Goal: Navigation & Orientation: Find specific page/section

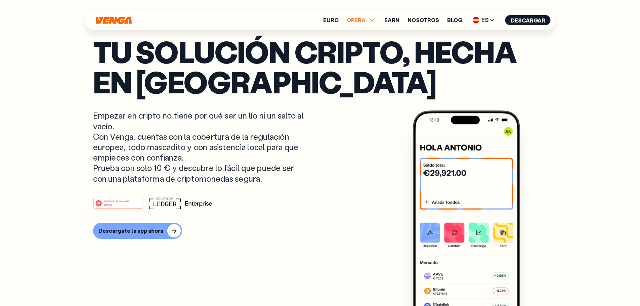
click at [366, 18] on span "OPERA" at bounding box center [356, 19] width 19 height 5
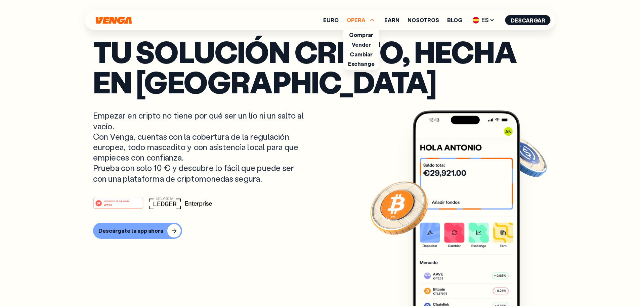
click at [364, 34] on link "Comprar" at bounding box center [361, 34] width 24 height 7
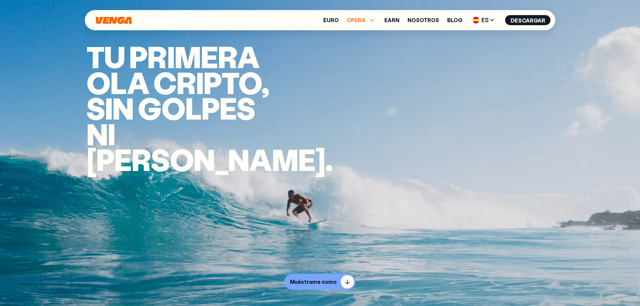
click at [360, 22] on span "OPERA" at bounding box center [356, 19] width 19 height 5
click at [368, 46] on link "Vender" at bounding box center [361, 44] width 19 height 7
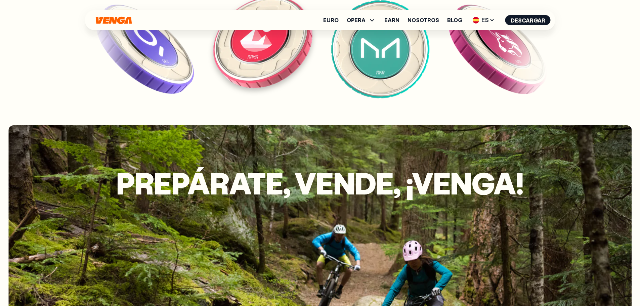
scroll to position [1514, 0]
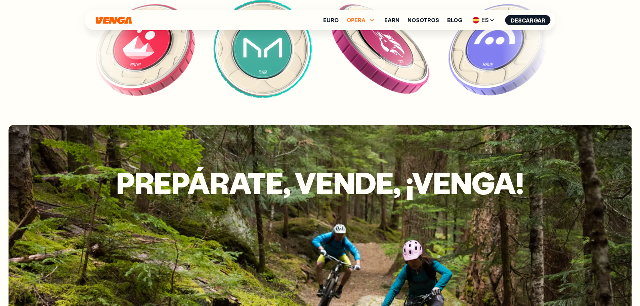
click at [360, 19] on span "OPERA" at bounding box center [356, 19] width 19 height 5
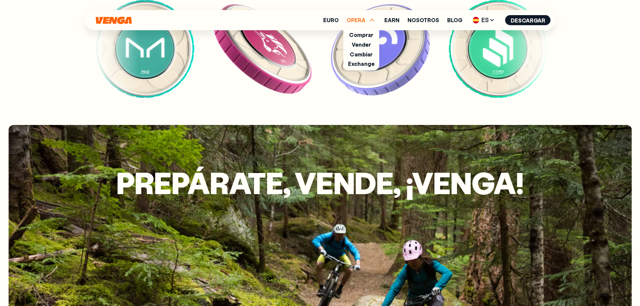
click at [359, 24] on span "OPERA" at bounding box center [362, 20] width 30 height 8
click at [360, 19] on span "OPERA" at bounding box center [356, 19] width 19 height 5
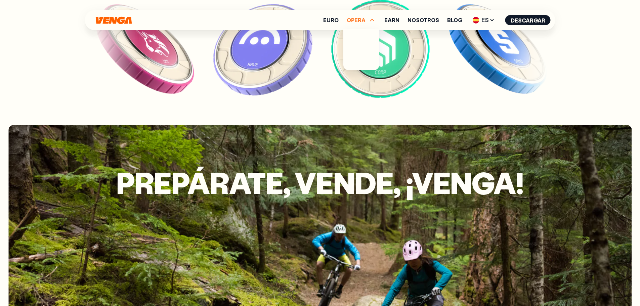
click at [331, 19] on link "Euro" at bounding box center [330, 19] width 15 height 5
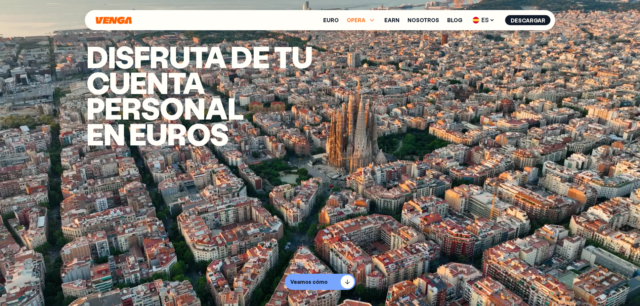
click at [361, 20] on span "OPERA" at bounding box center [356, 19] width 19 height 5
click at [368, 32] on link "Comprar" at bounding box center [361, 34] width 24 height 7
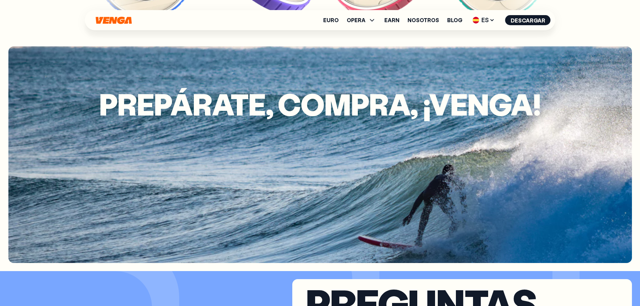
scroll to position [1613, 0]
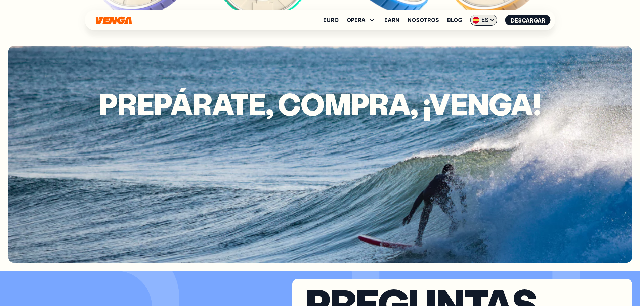
click at [485, 16] on span "ES" at bounding box center [483, 20] width 27 height 11
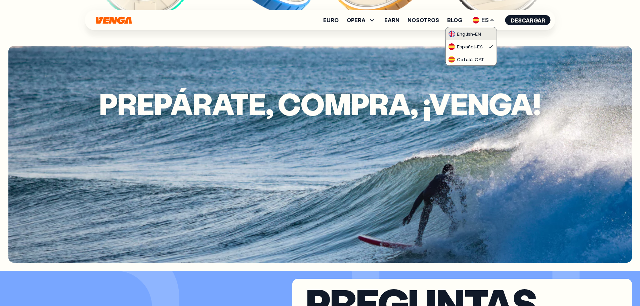
click at [481, 34] on div "English - EN" at bounding box center [464, 34] width 33 height 7
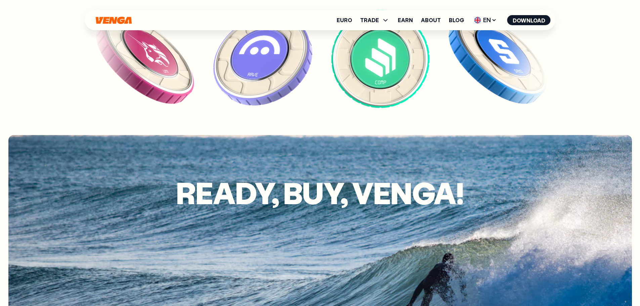
scroll to position [1478, 0]
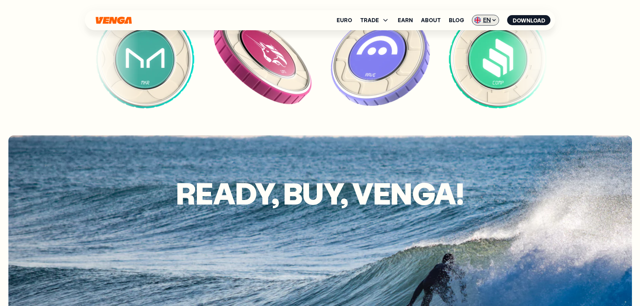
click at [483, 20] on span "EN" at bounding box center [485, 20] width 27 height 11
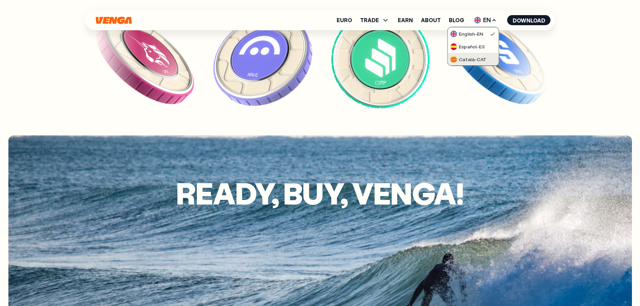
click at [473, 57] on div "Català - CAT" at bounding box center [468, 59] width 36 height 7
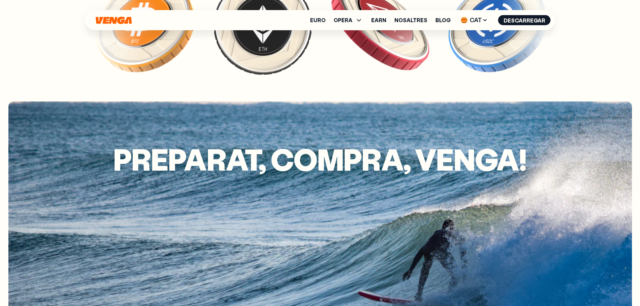
scroll to position [1546, 0]
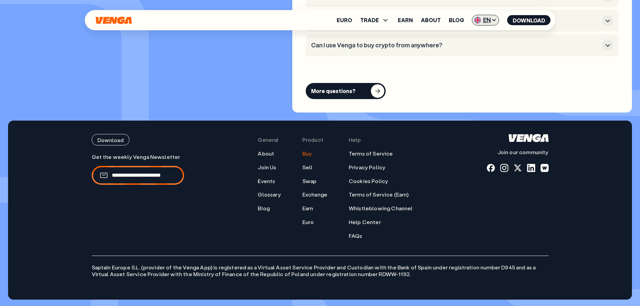
scroll to position [2034, 0]
click at [493, 20] on icon at bounding box center [494, 19] width 3 height 1
click at [479, 48] on div "Español - ES" at bounding box center [467, 46] width 35 height 7
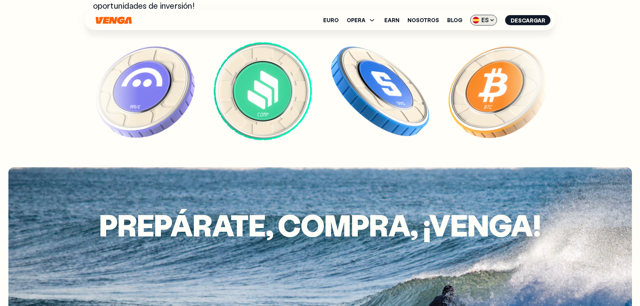
scroll to position [1491, 0]
click at [485, 19] on span "ES" at bounding box center [483, 20] width 27 height 11
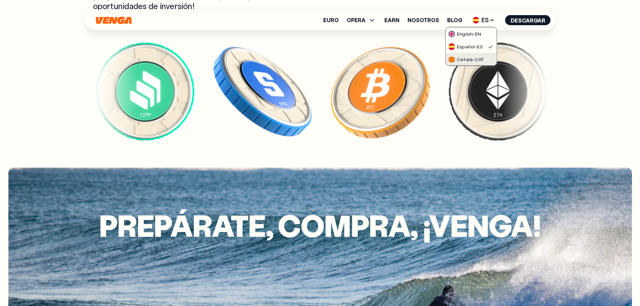
click at [476, 59] on div "Català - CAT" at bounding box center [466, 59] width 36 height 7
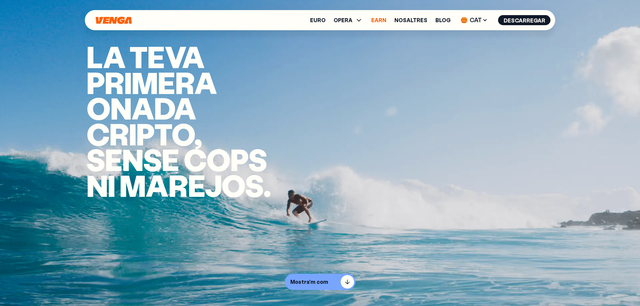
click at [386, 19] on link "Earn" at bounding box center [378, 19] width 15 height 5
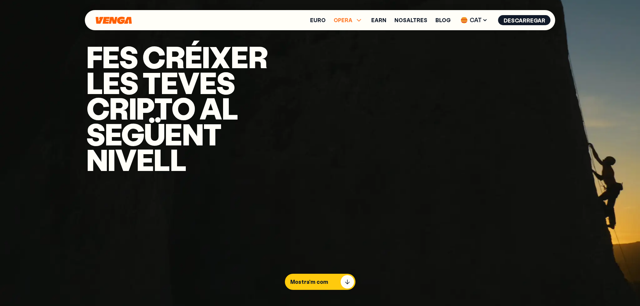
click at [352, 17] on span "OPERA" at bounding box center [343, 19] width 19 height 5
click at [354, 65] on link "Exchange" at bounding box center [348, 63] width 27 height 7
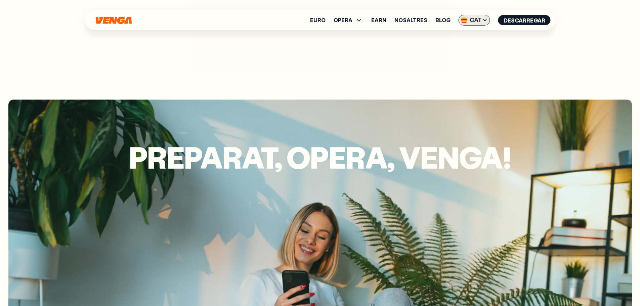
scroll to position [1814, 0]
click at [484, 20] on icon at bounding box center [485, 19] width 5 height 5
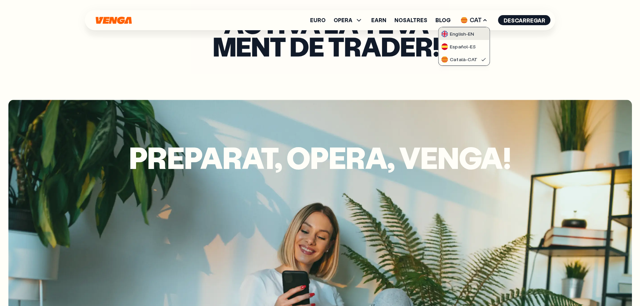
click at [480, 34] on link "English - EN" at bounding box center [463, 33] width 51 height 13
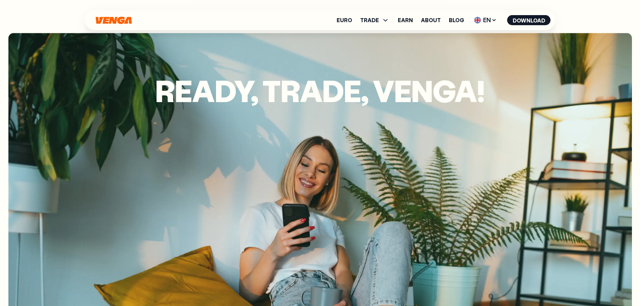
scroll to position [1882, 0]
click at [379, 17] on span "TRADE" at bounding box center [369, 19] width 19 height 5
click at [379, 47] on link "Sell" at bounding box center [374, 44] width 11 height 7
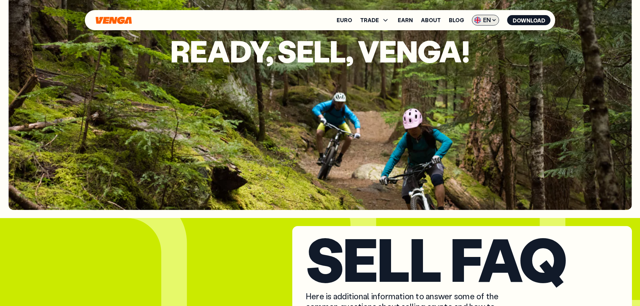
scroll to position [1613, 0]
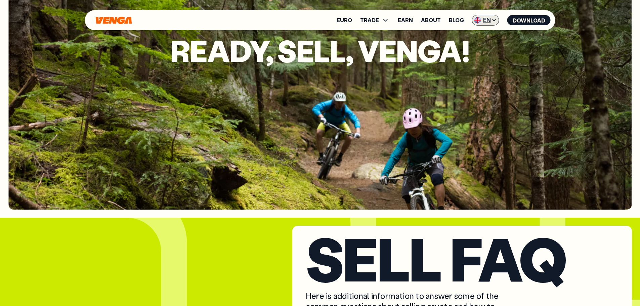
click at [488, 20] on span "EN" at bounding box center [485, 20] width 27 height 11
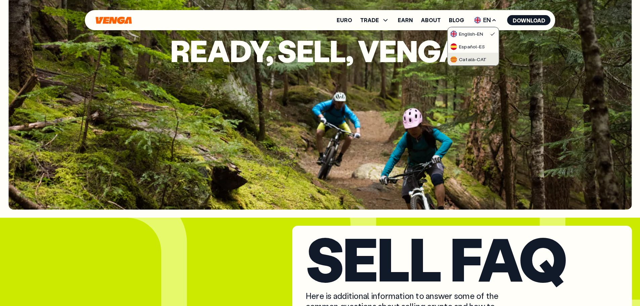
click at [483, 55] on link "Català - CAT" at bounding box center [473, 59] width 51 height 13
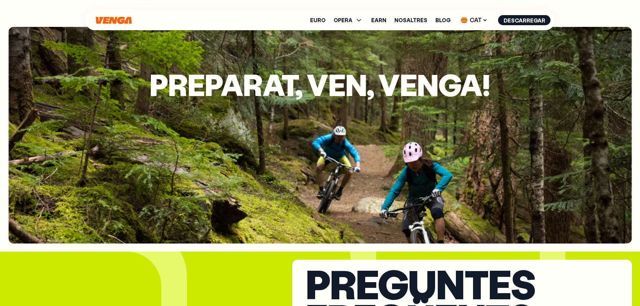
scroll to position [1613, 0]
